Goal: Navigation & Orientation: Find specific page/section

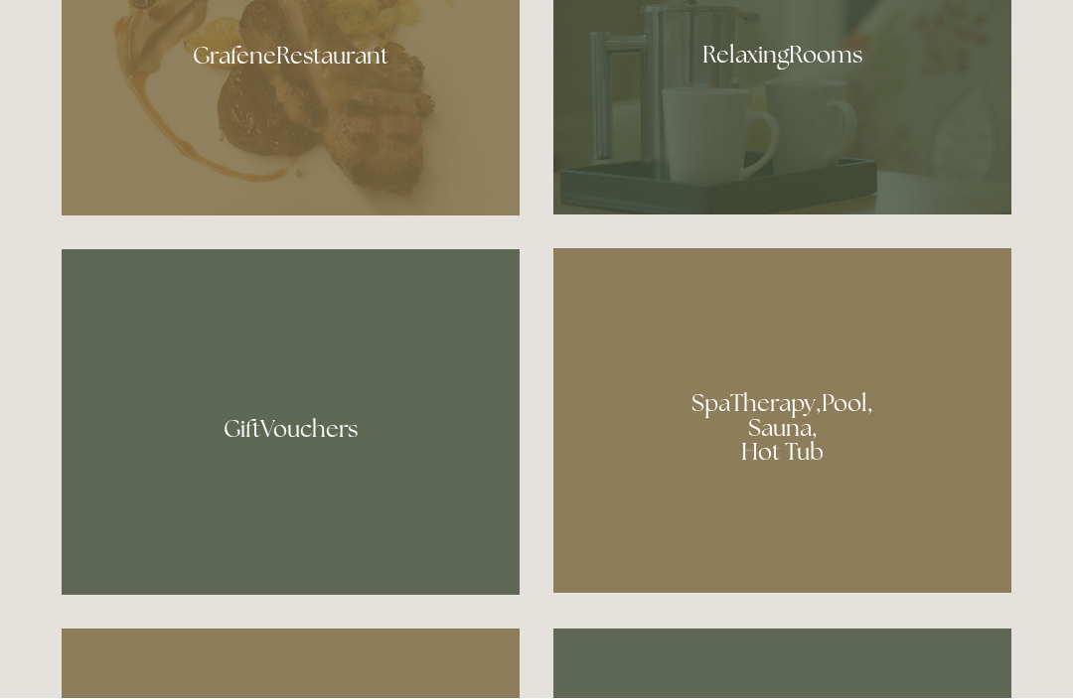
scroll to position [1314, 0]
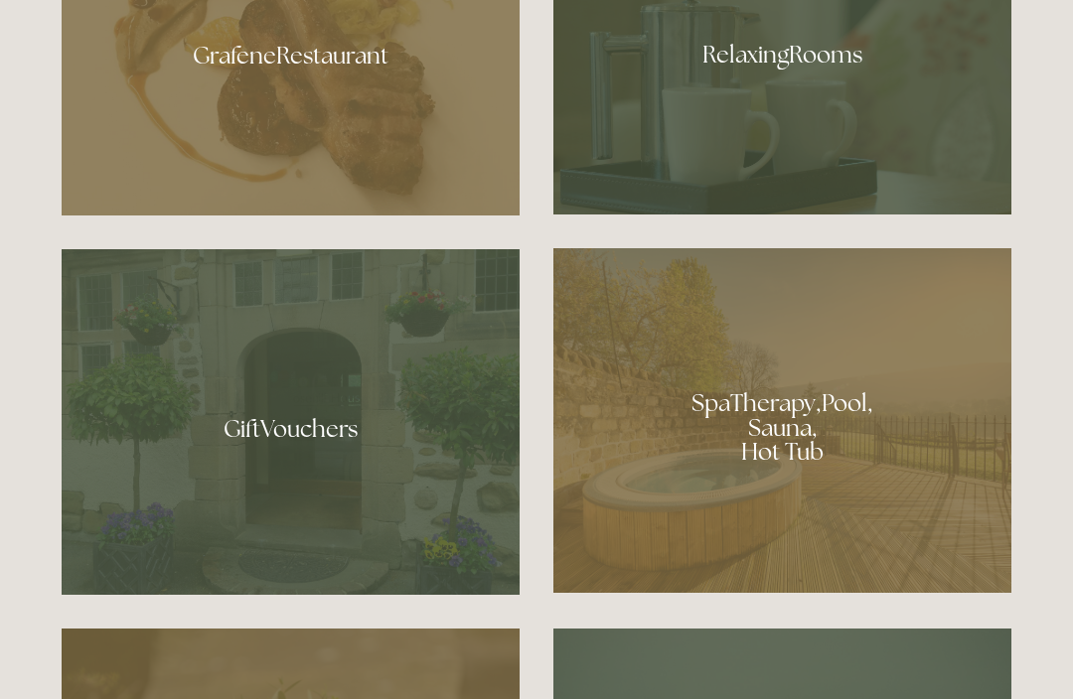
click at [301, 157] on div at bounding box center [291, 48] width 458 height 335
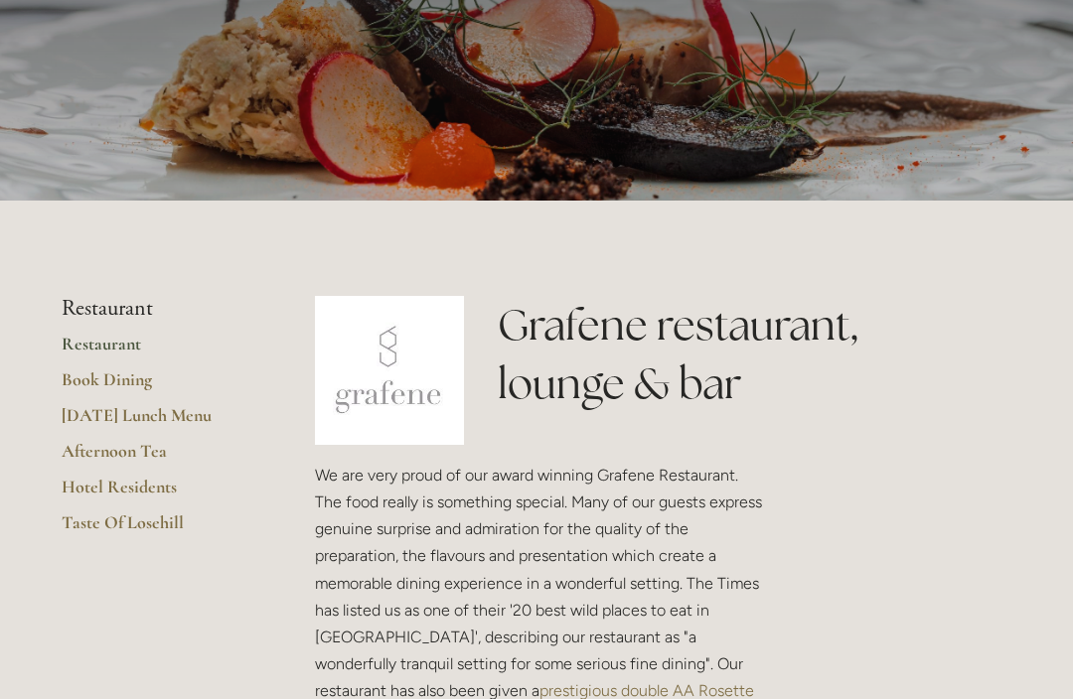
scroll to position [164, 0]
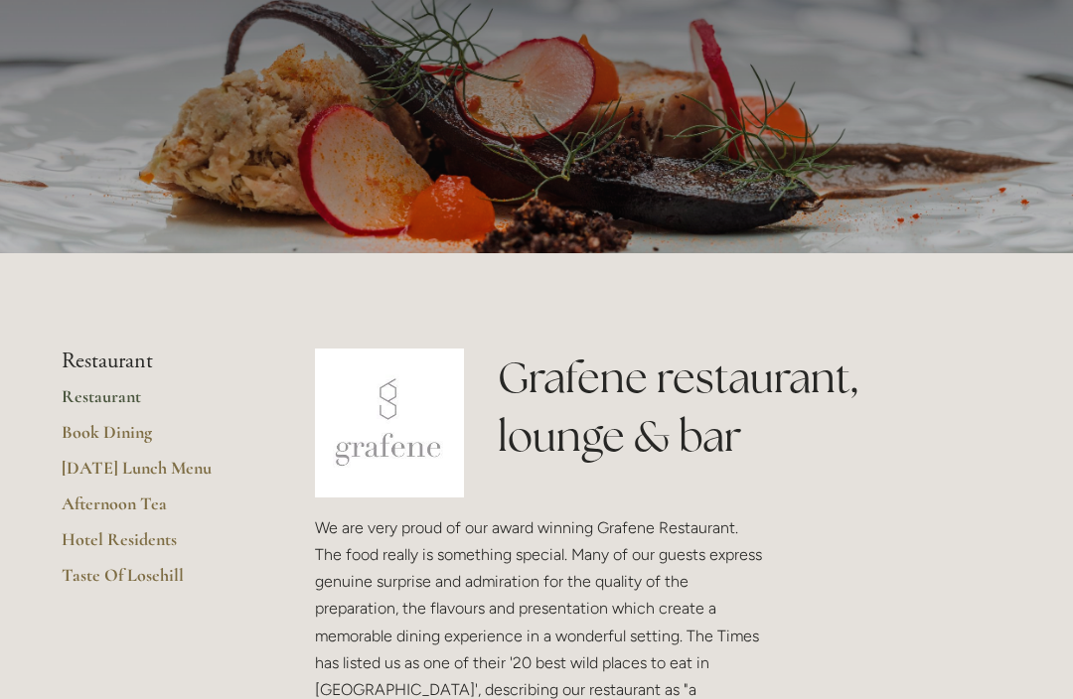
click at [174, 471] on link "[DATE] Lunch Menu" at bounding box center [157, 475] width 190 height 36
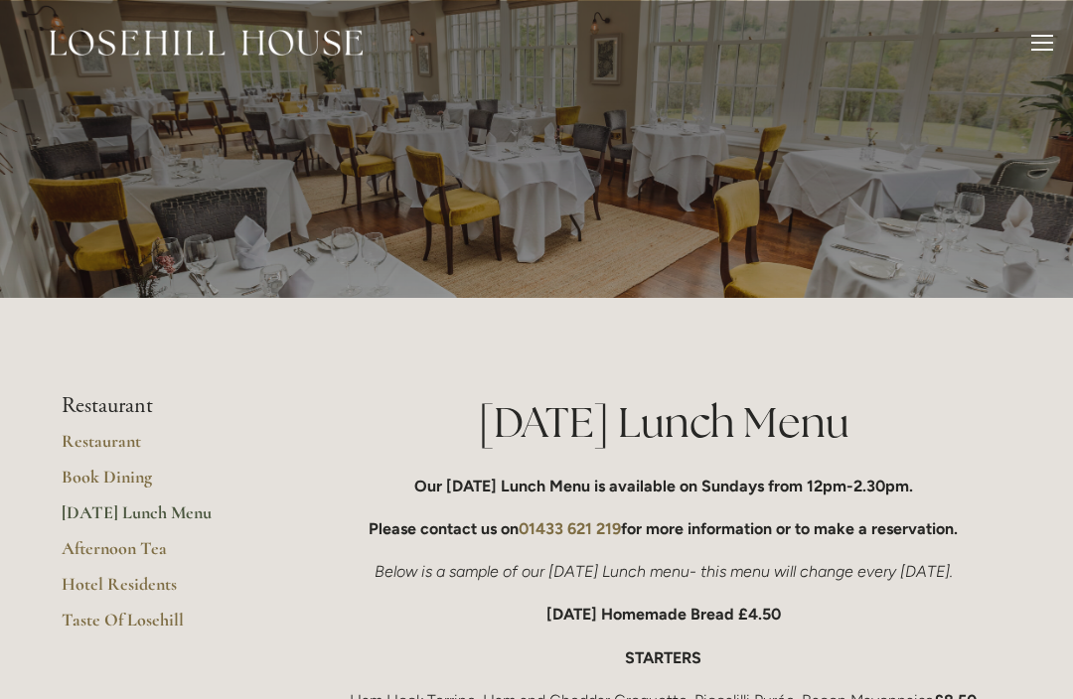
click at [144, 623] on link "Taste Of Losehill" at bounding box center [157, 627] width 190 height 36
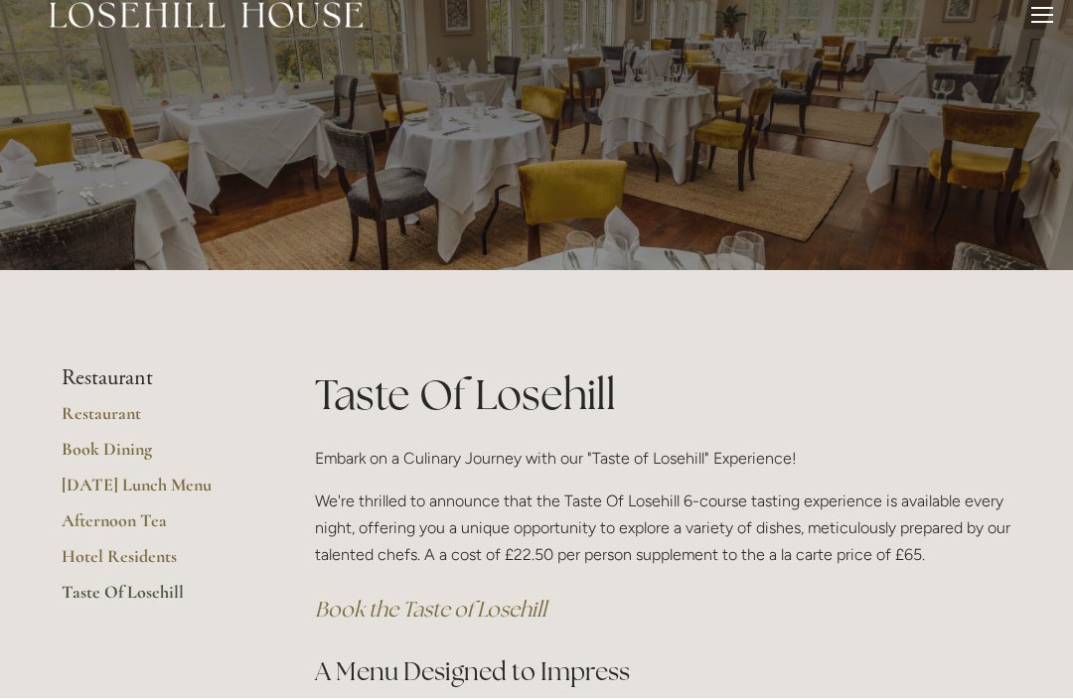
scroll to position [28, 0]
click at [124, 516] on link "Afternoon Tea" at bounding box center [157, 528] width 190 height 36
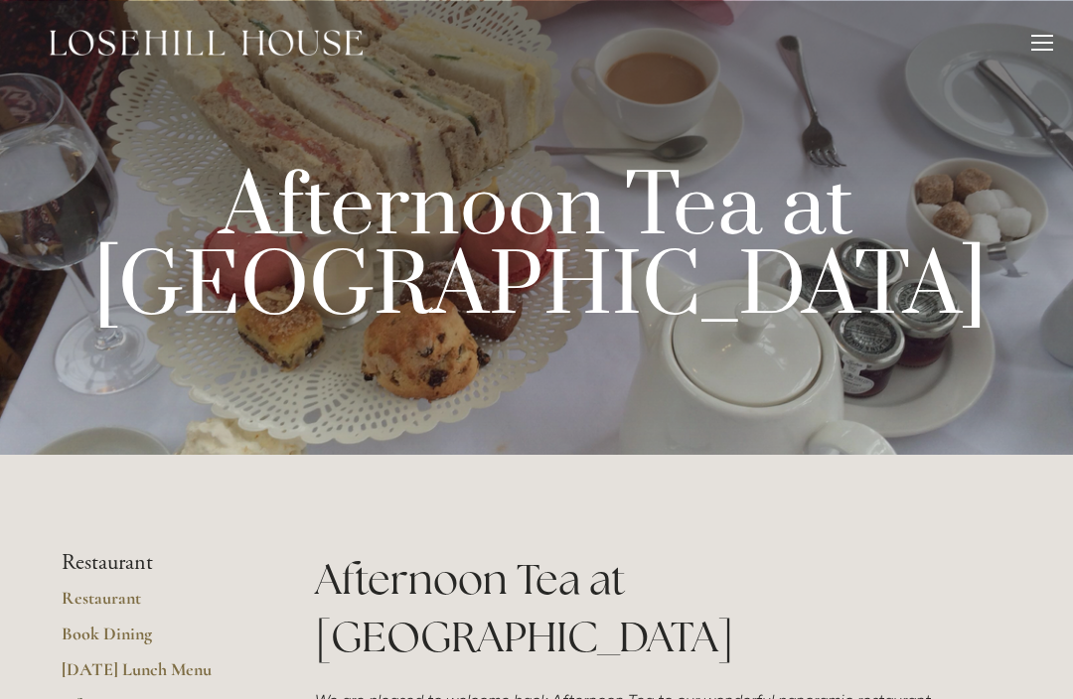
click at [1036, 41] on div at bounding box center [1042, 46] width 22 height 22
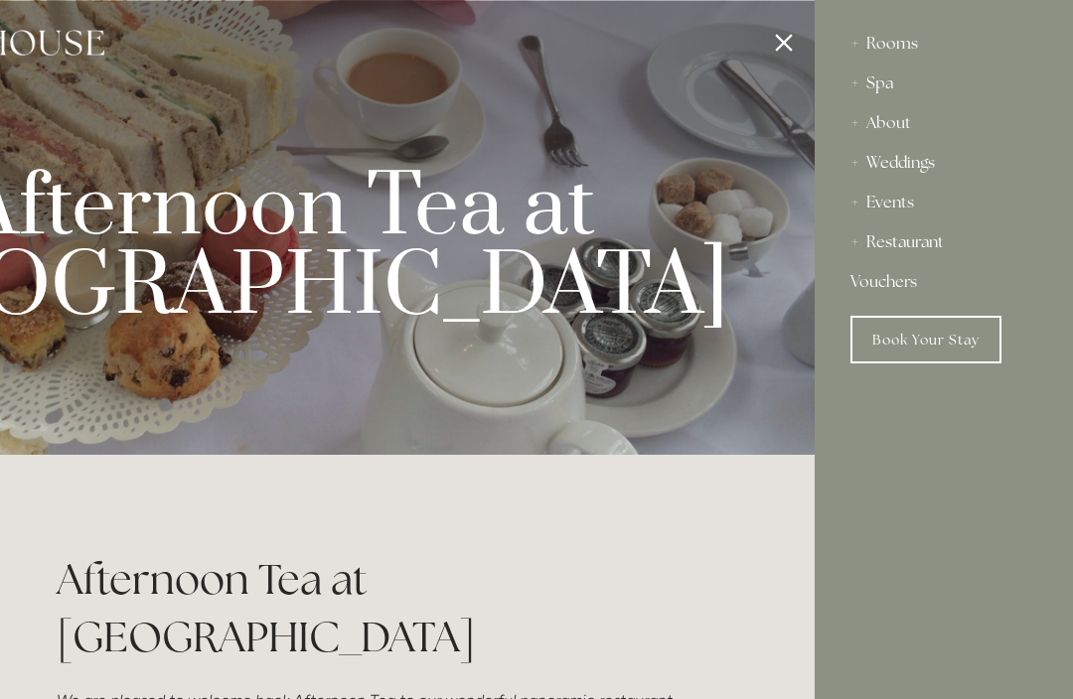
click at [889, 73] on div "Spa" at bounding box center [943, 84] width 187 height 40
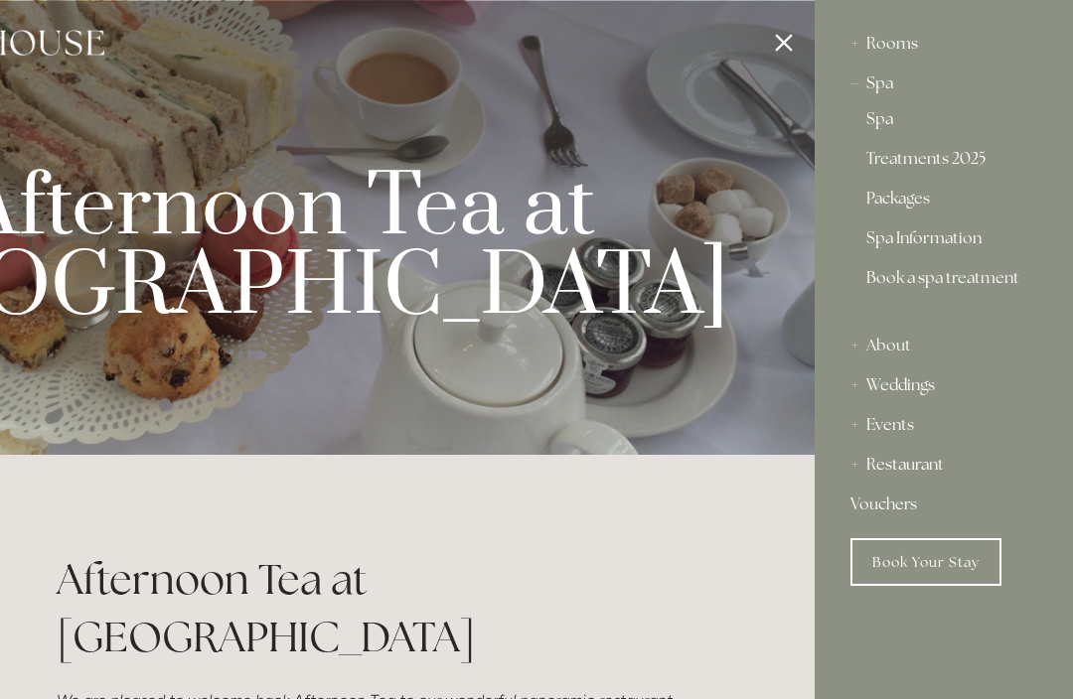
click at [908, 206] on link "Packages" at bounding box center [943, 203] width 155 height 24
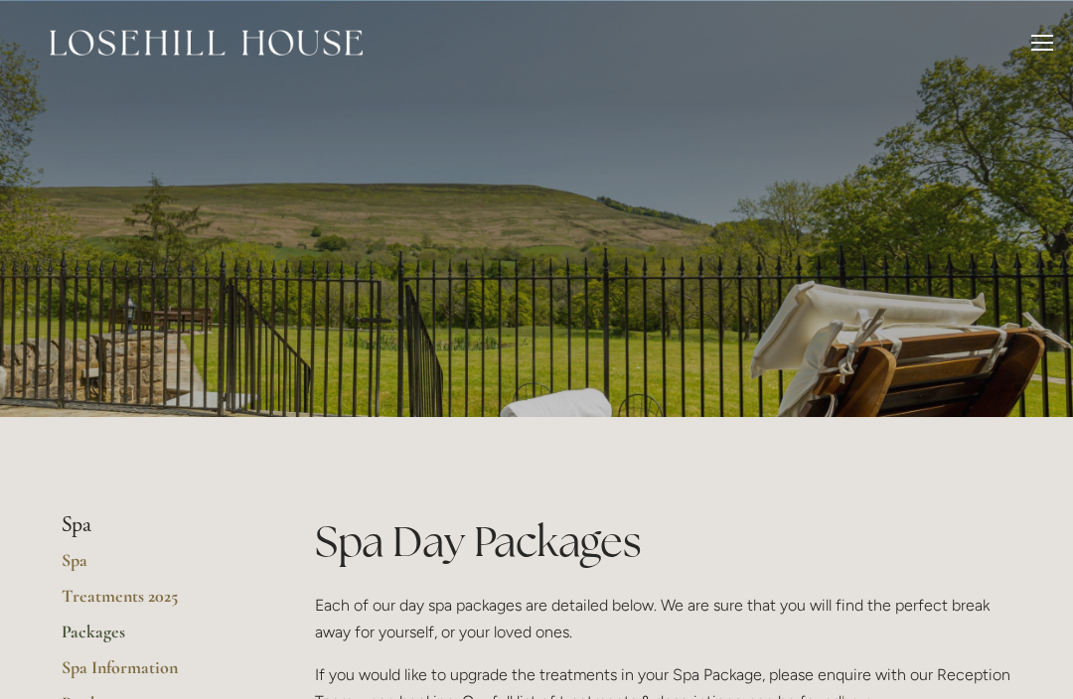
click at [1040, 49] on div at bounding box center [1042, 50] width 22 height 2
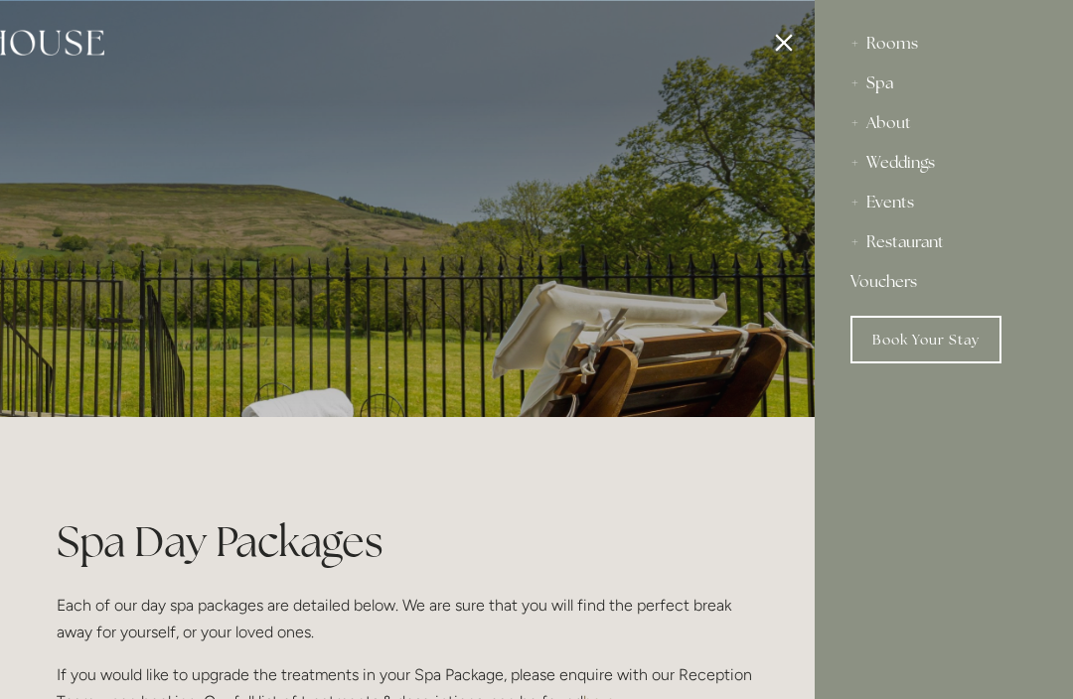
click at [933, 244] on div "Restaurant" at bounding box center [943, 242] width 187 height 40
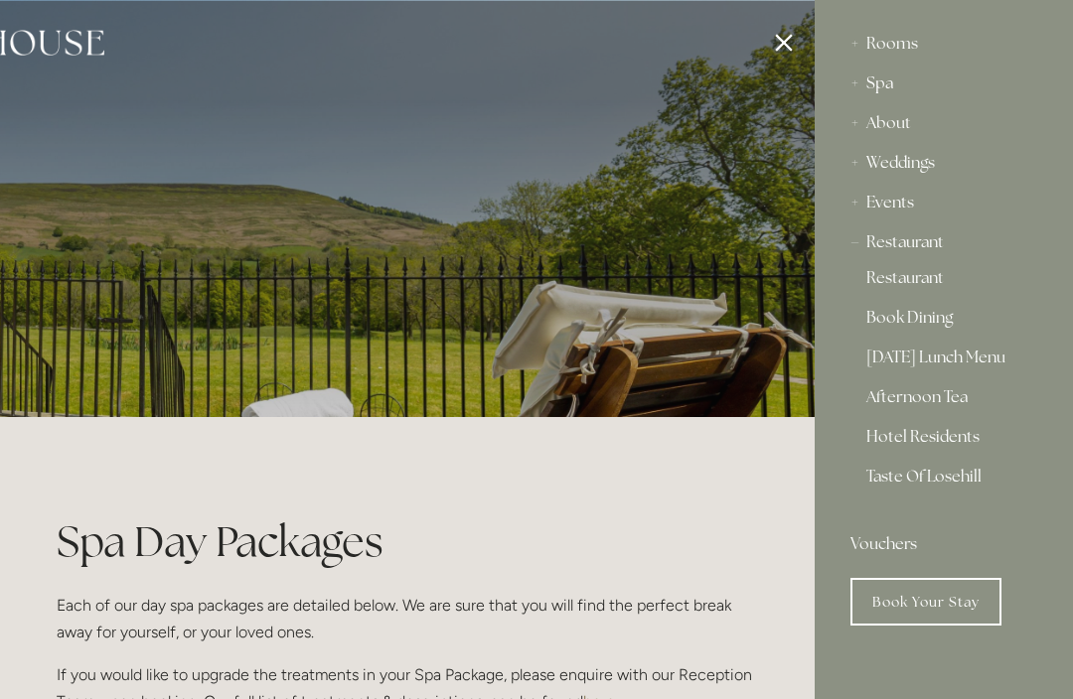
click at [972, 361] on link "[DATE] Lunch Menu" at bounding box center [943, 362] width 155 height 24
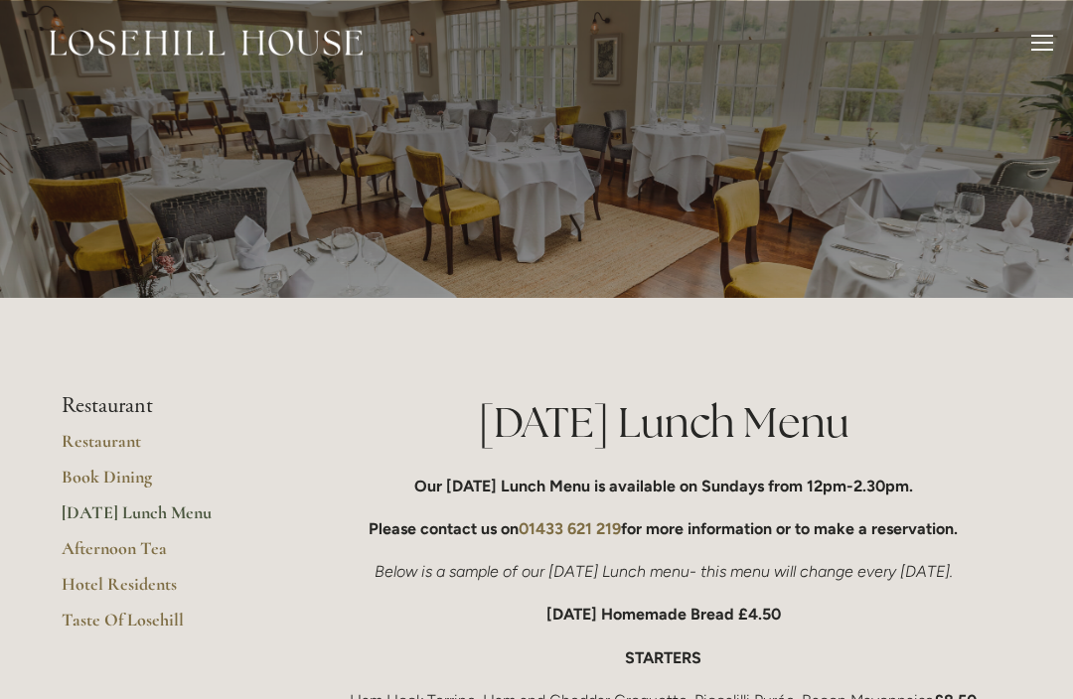
click at [1044, 36] on div at bounding box center [1042, 36] width 22 height 2
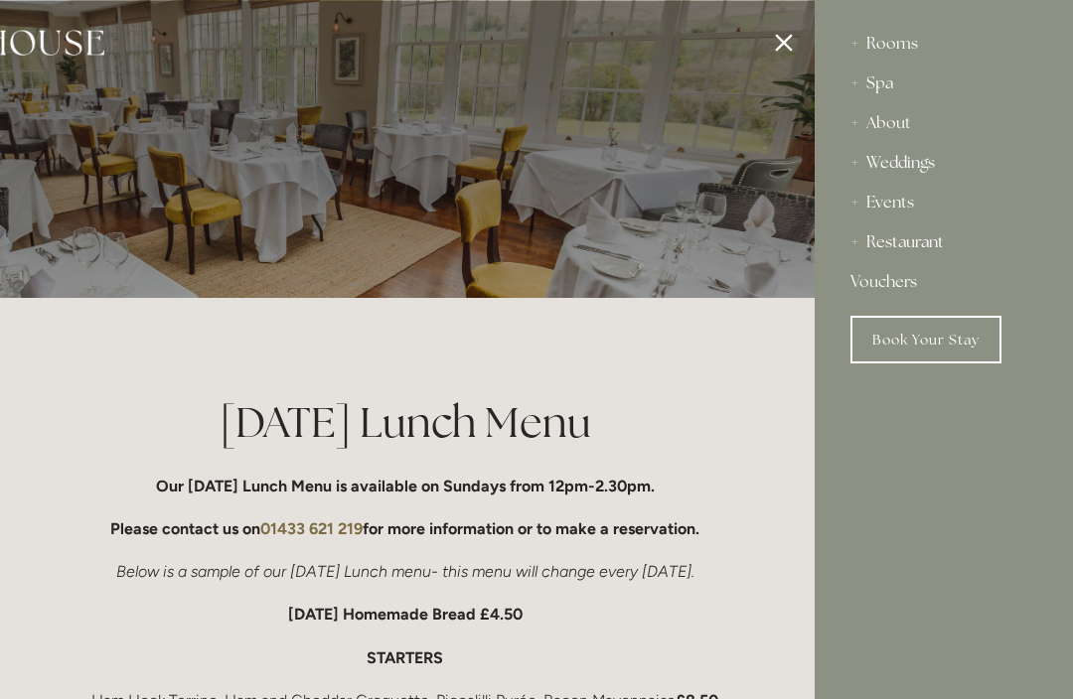
click at [708, 411] on div at bounding box center [278, 349] width 1073 height 699
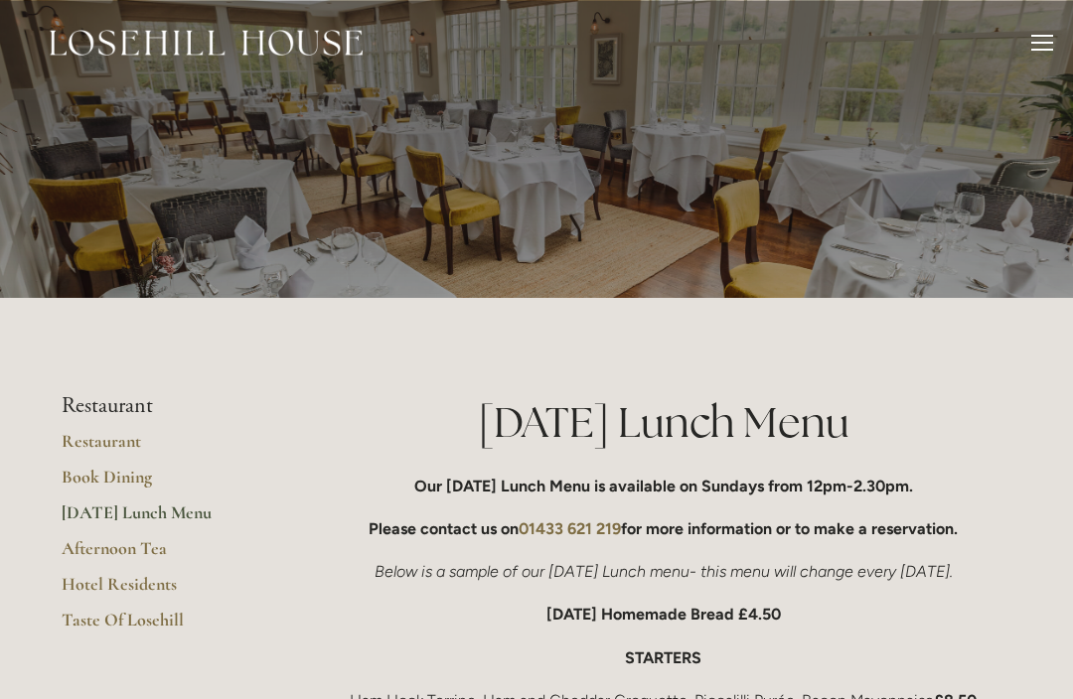
click at [1044, 46] on div at bounding box center [1042, 46] width 22 height 22
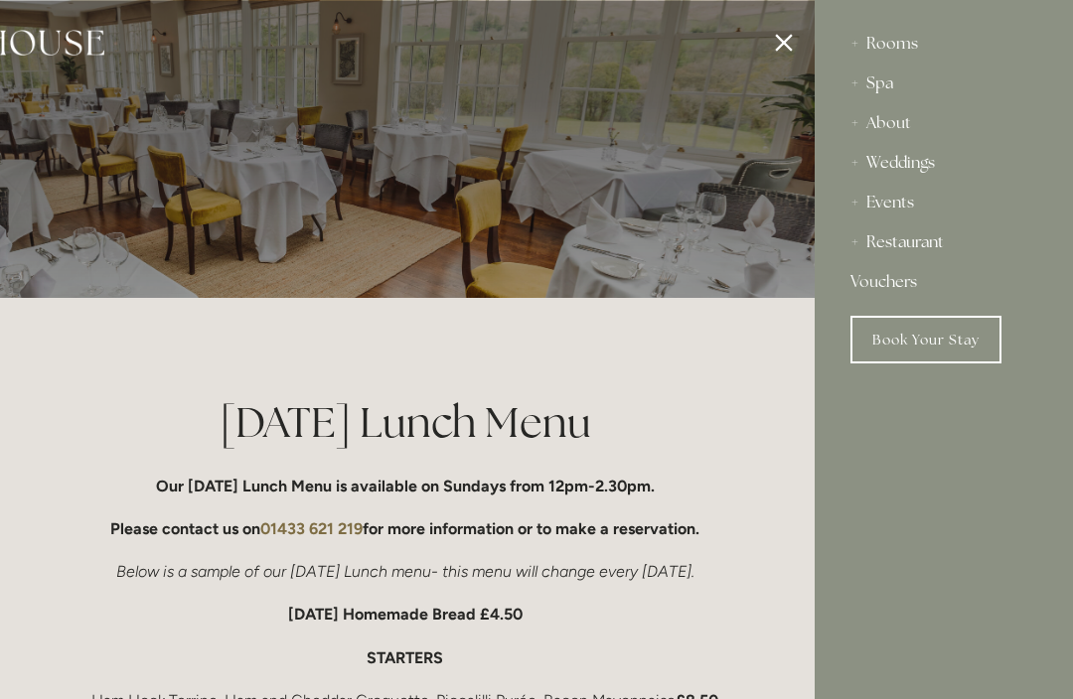
click at [887, 94] on div "Spa" at bounding box center [943, 84] width 187 height 40
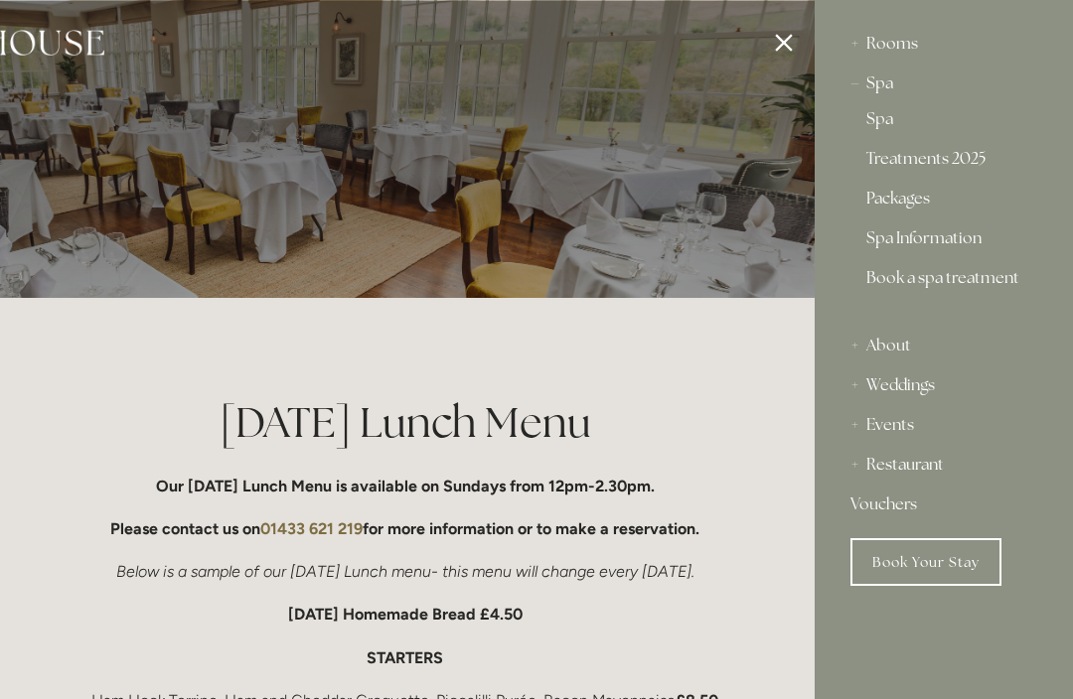
click at [903, 208] on link "Packages" at bounding box center [943, 203] width 155 height 24
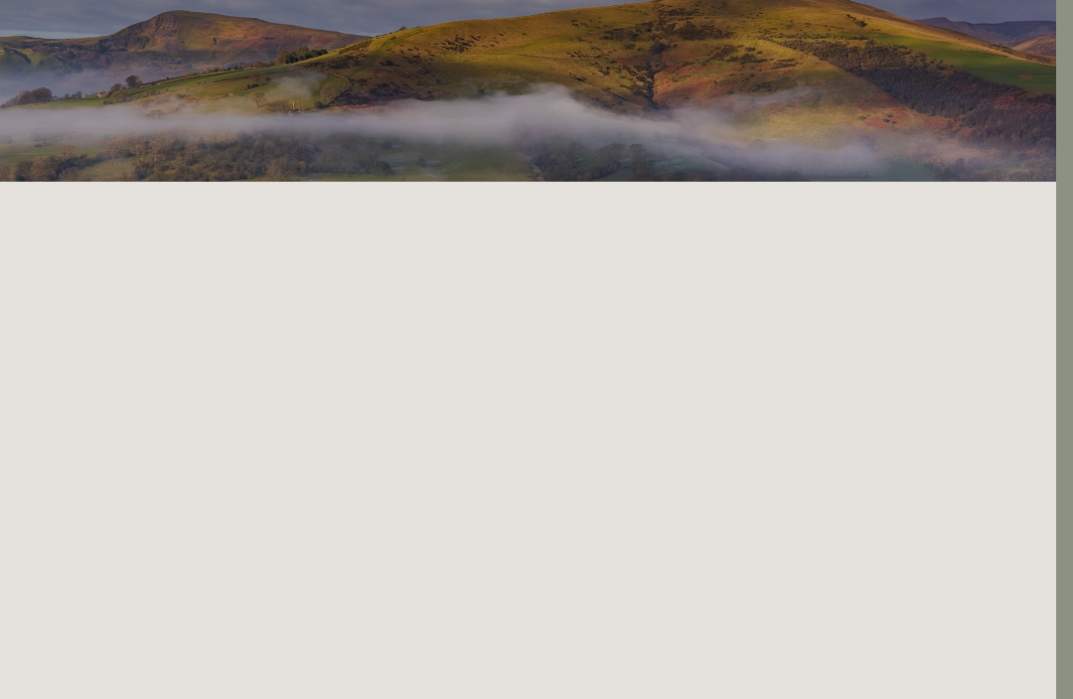
scroll to position [0, 17]
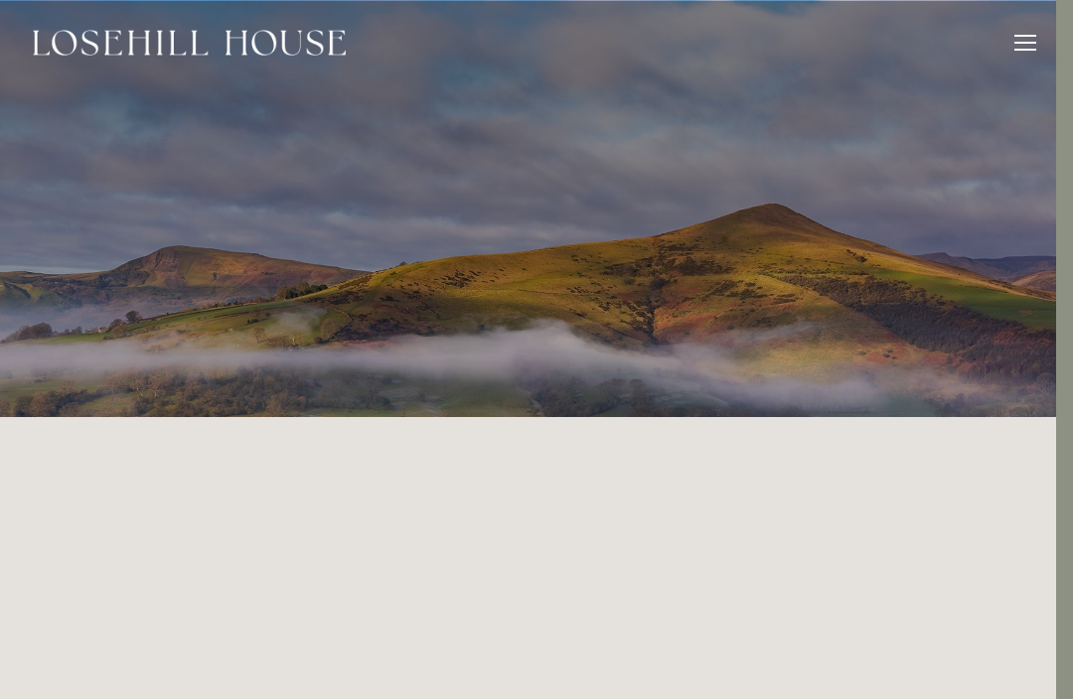
click at [1029, 45] on div at bounding box center [1025, 46] width 22 height 22
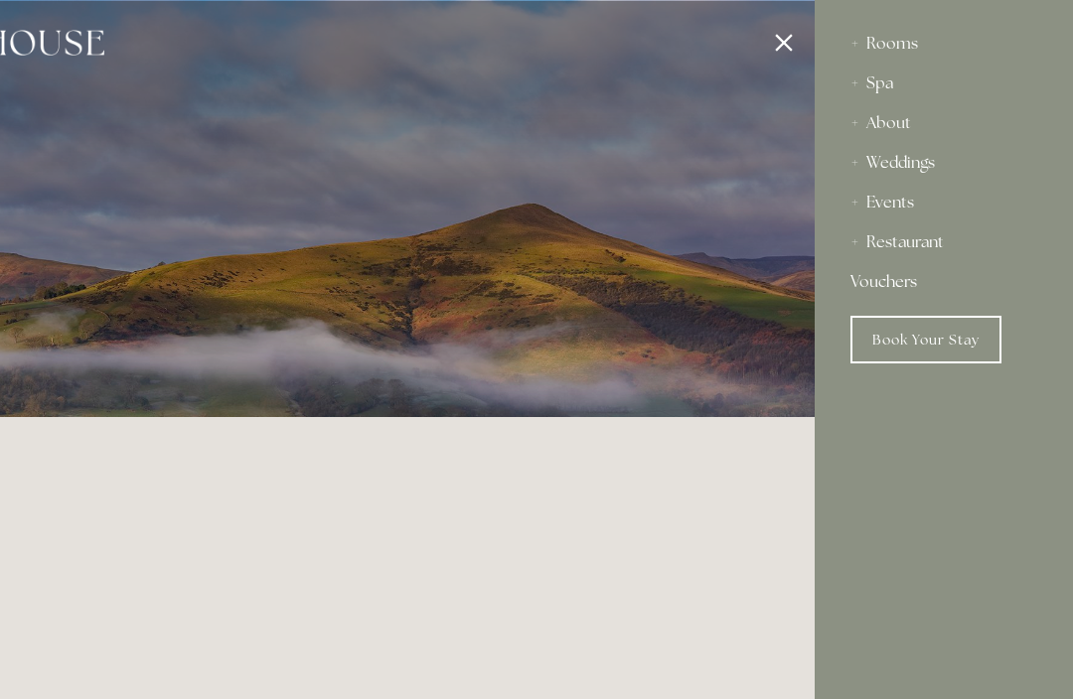
click at [914, 338] on link "Book Your Stay" at bounding box center [925, 340] width 151 height 48
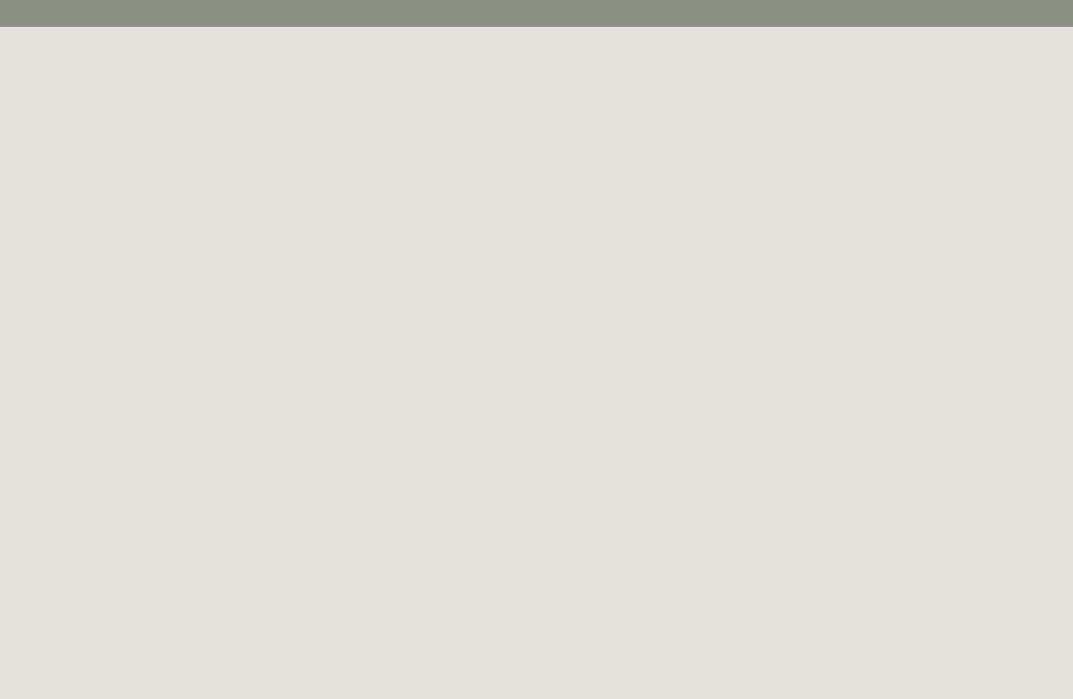
scroll to position [86, 0]
